Goal: Transaction & Acquisition: Purchase product/service

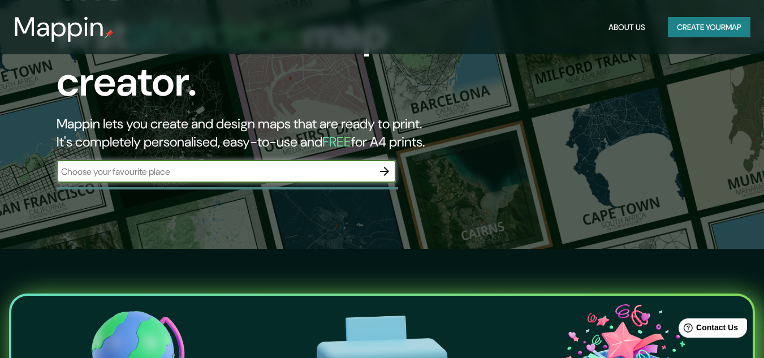
scroll to position [57, 0]
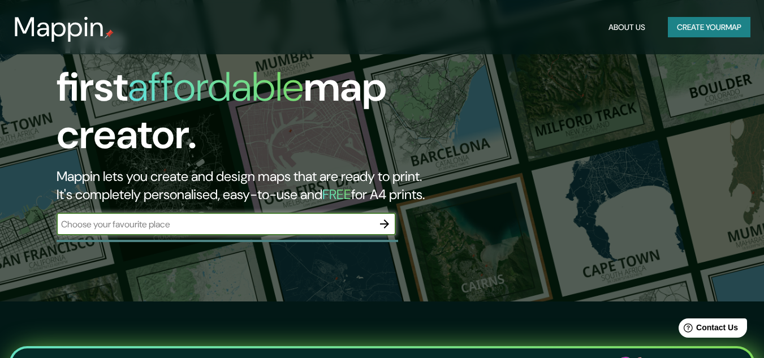
click at [377, 217] on button "button" at bounding box center [384, 224] width 23 height 23
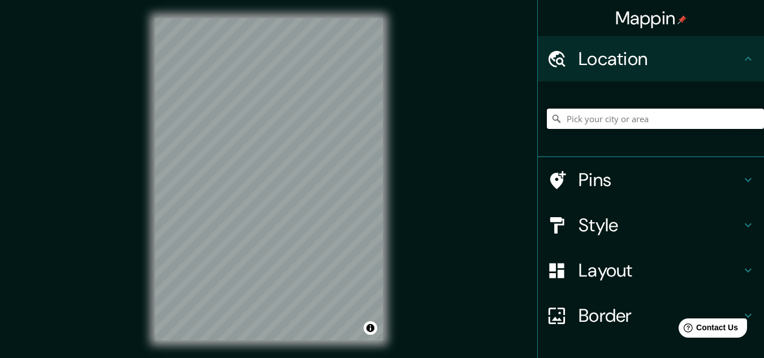
click at [607, 113] on input "Pick your city or area" at bounding box center [655, 119] width 217 height 20
type input "[GEOGRAPHIC_DATA], [GEOGRAPHIC_DATA], [GEOGRAPHIC_DATA]"
click at [700, 189] on h4 "Pins" at bounding box center [660, 180] width 163 height 23
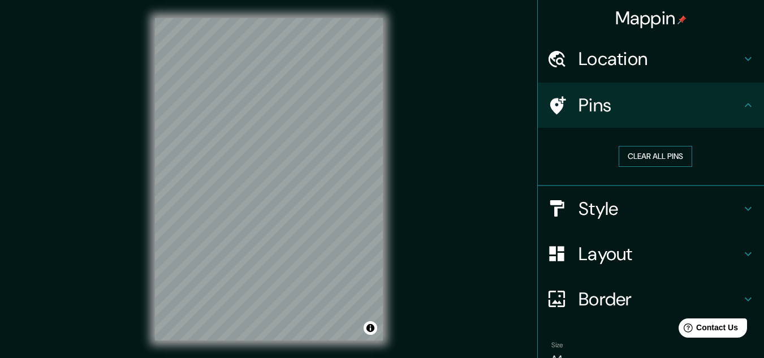
click at [665, 151] on button "Clear all pins" at bounding box center [656, 156] width 74 height 21
click at [600, 207] on h4 "Style" at bounding box center [660, 208] width 163 height 23
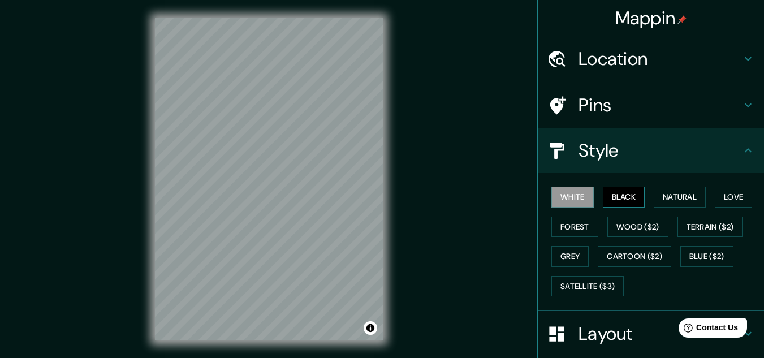
click at [607, 197] on button "Black" at bounding box center [624, 197] width 42 height 21
click at [660, 197] on button "Natural" at bounding box center [680, 197] width 52 height 21
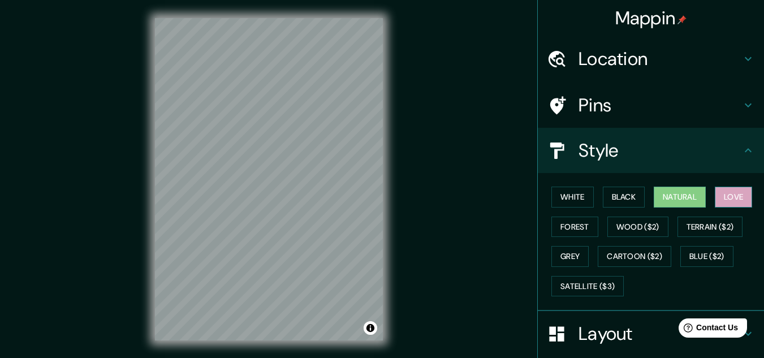
click at [734, 195] on button "Love" at bounding box center [733, 197] width 37 height 21
click at [588, 226] on button "Forest" at bounding box center [575, 227] width 47 height 21
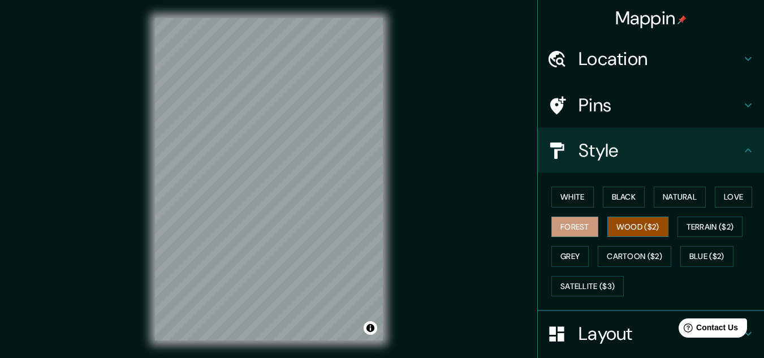
click at [627, 226] on button "Wood ($2)" at bounding box center [638, 227] width 61 height 21
click at [710, 220] on button "Terrain ($2)" at bounding box center [711, 227] width 66 height 21
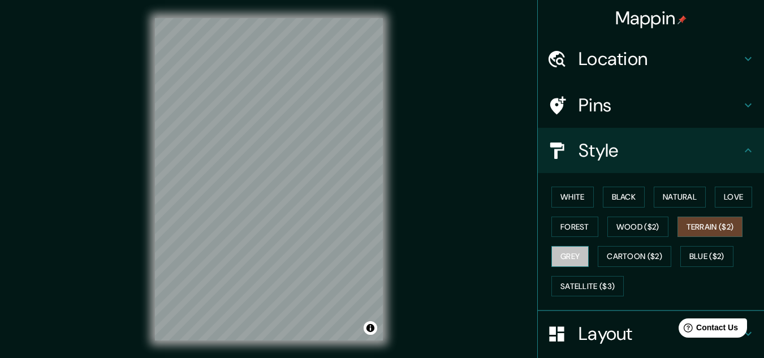
click at [570, 253] on button "Grey" at bounding box center [570, 256] width 37 height 21
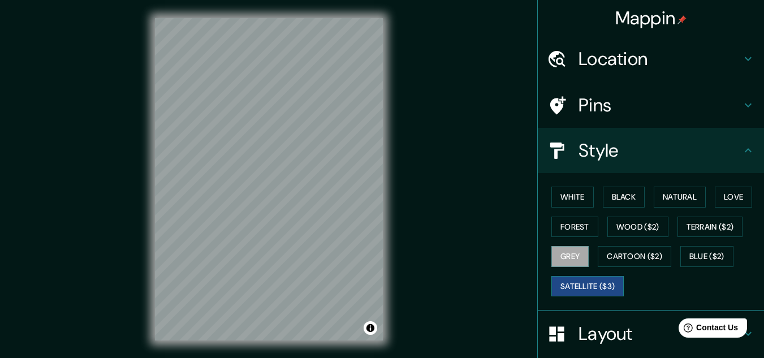
click at [617, 283] on button "Satellite ($3)" at bounding box center [588, 286] width 72 height 21
click at [577, 205] on button "White" at bounding box center [573, 197] width 42 height 21
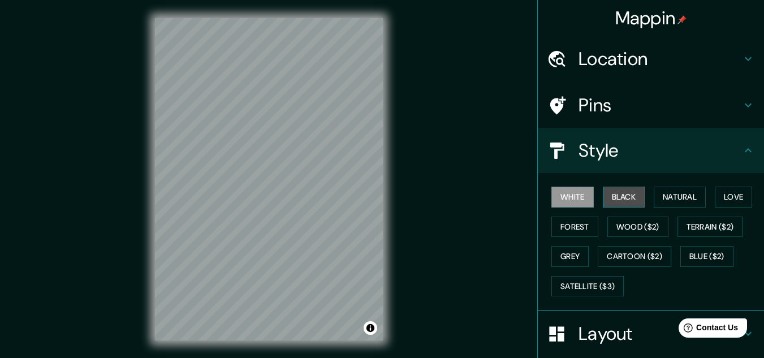
click at [629, 192] on button "Black" at bounding box center [624, 197] width 42 height 21
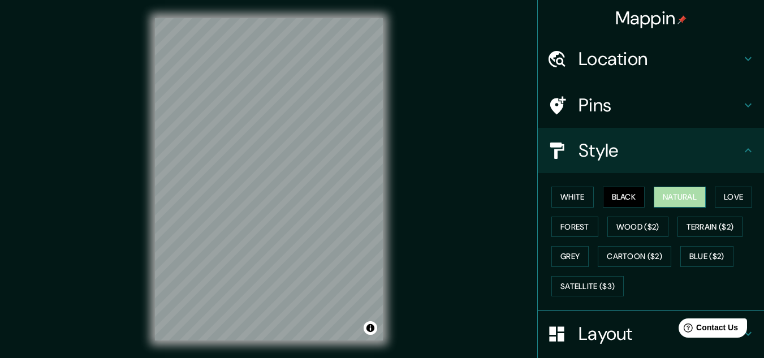
click at [671, 197] on button "Natural" at bounding box center [680, 197] width 52 height 21
click at [730, 202] on button "Love" at bounding box center [733, 197] width 37 height 21
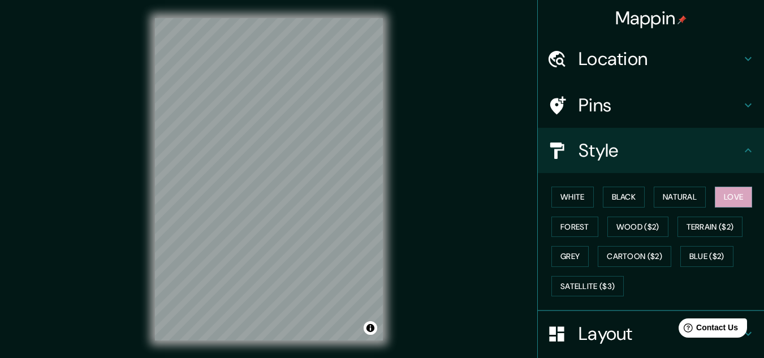
click at [613, 333] on h4 "Layout" at bounding box center [660, 334] width 163 height 23
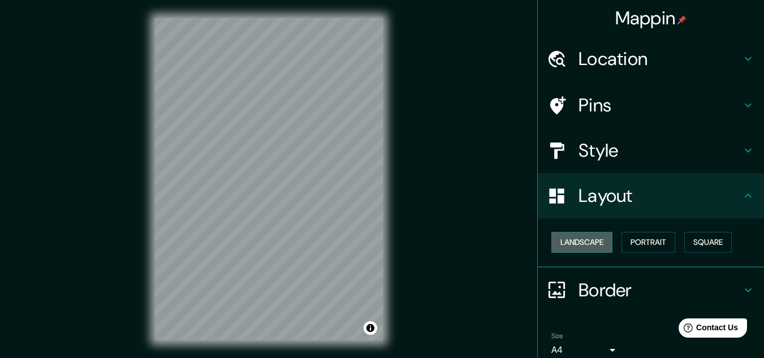
click at [591, 236] on button "Landscape" at bounding box center [582, 242] width 61 height 21
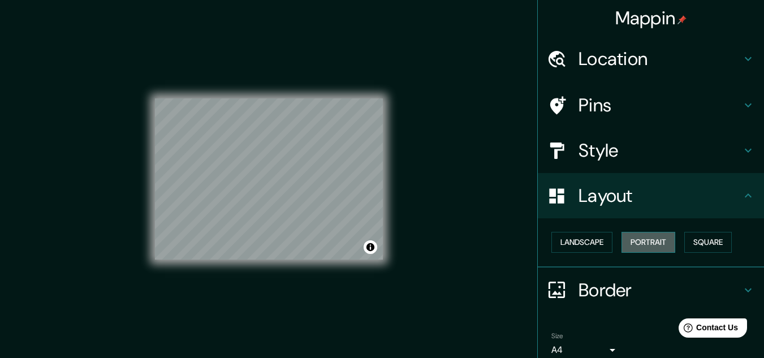
click at [626, 237] on button "Portrait" at bounding box center [649, 242] width 54 height 21
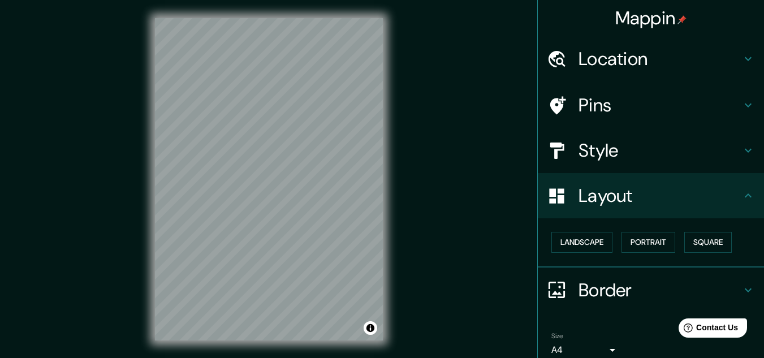
click at [677, 240] on div "Landscape [GEOGRAPHIC_DATA]" at bounding box center [655, 242] width 217 height 30
click at [686, 239] on button "Square" at bounding box center [709, 242] width 48 height 21
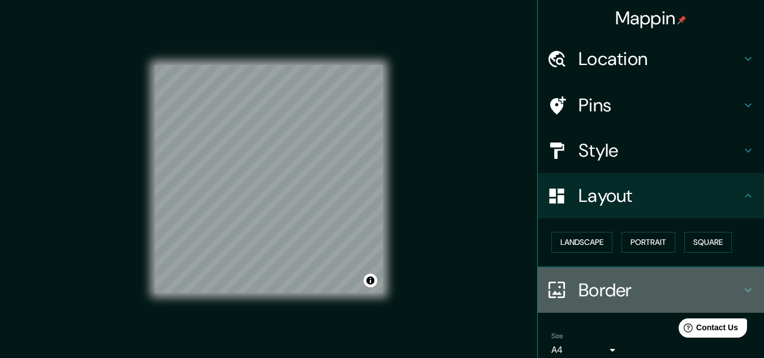
click at [612, 285] on h4 "Border" at bounding box center [660, 290] width 163 height 23
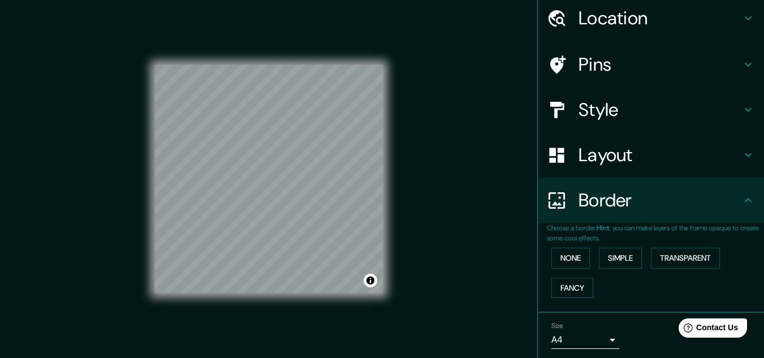
scroll to position [80, 0]
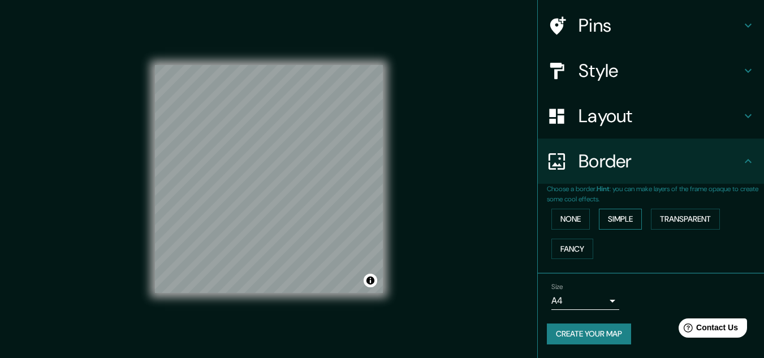
click at [628, 218] on button "Simple" at bounding box center [620, 219] width 43 height 21
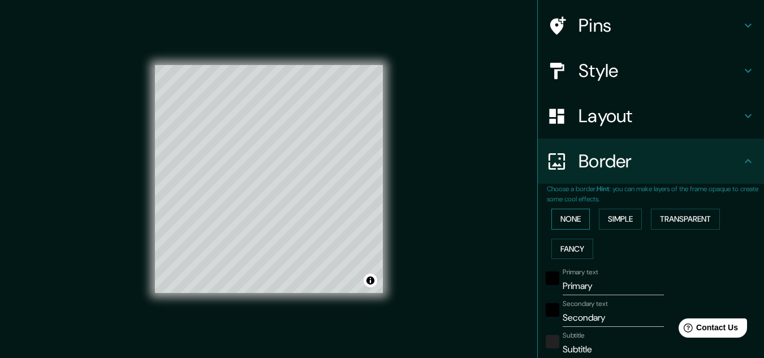
click at [577, 226] on button "None" at bounding box center [571, 219] width 38 height 21
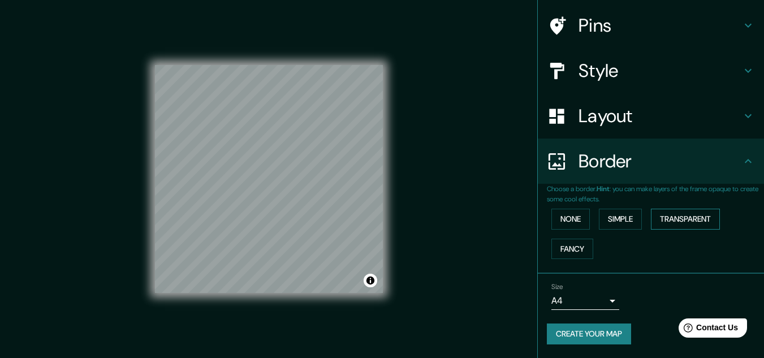
click at [660, 210] on button "Transparent" at bounding box center [685, 219] width 69 height 21
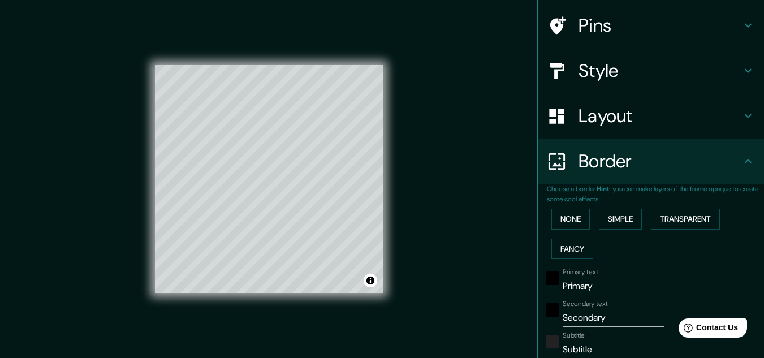
click at [566, 235] on div "None Simple Transparent Fancy" at bounding box center [655, 233] width 217 height 59
click at [562, 244] on button "Fancy" at bounding box center [573, 249] width 42 height 21
click at [571, 218] on button "None" at bounding box center [571, 219] width 38 height 21
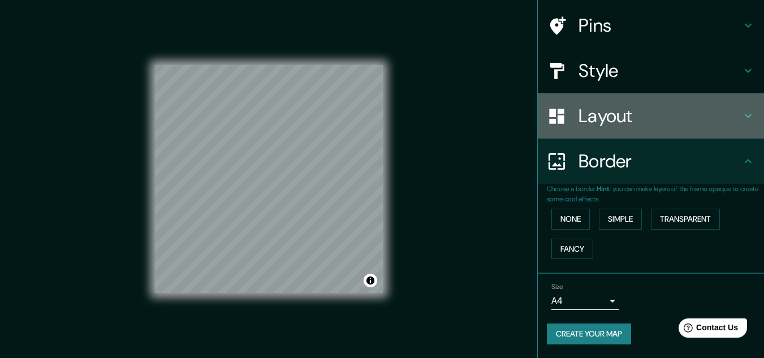
click at [599, 121] on h4 "Layout" at bounding box center [660, 116] width 163 height 23
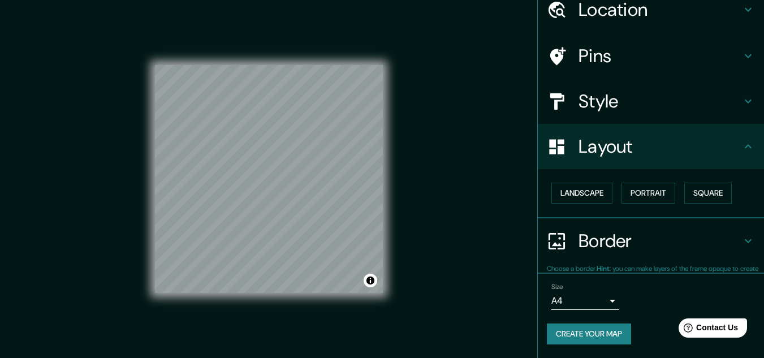
scroll to position [49, 0]
click at [612, 91] on h4 "Style" at bounding box center [660, 102] width 163 height 23
